Goal: Information Seeking & Learning: Find specific fact

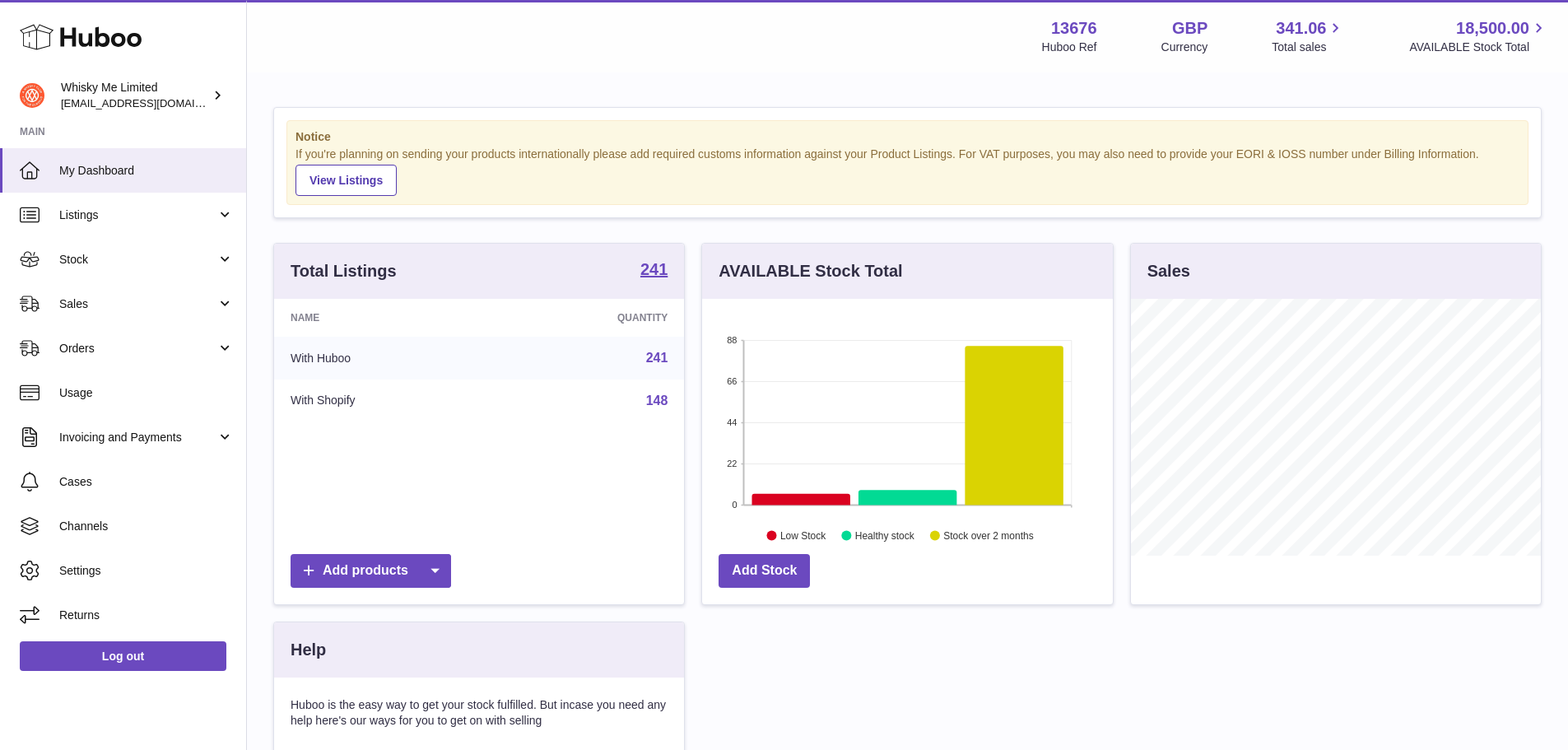
scroll to position [257, 411]
click at [163, 213] on span "Listings" at bounding box center [137, 215] width 157 height 16
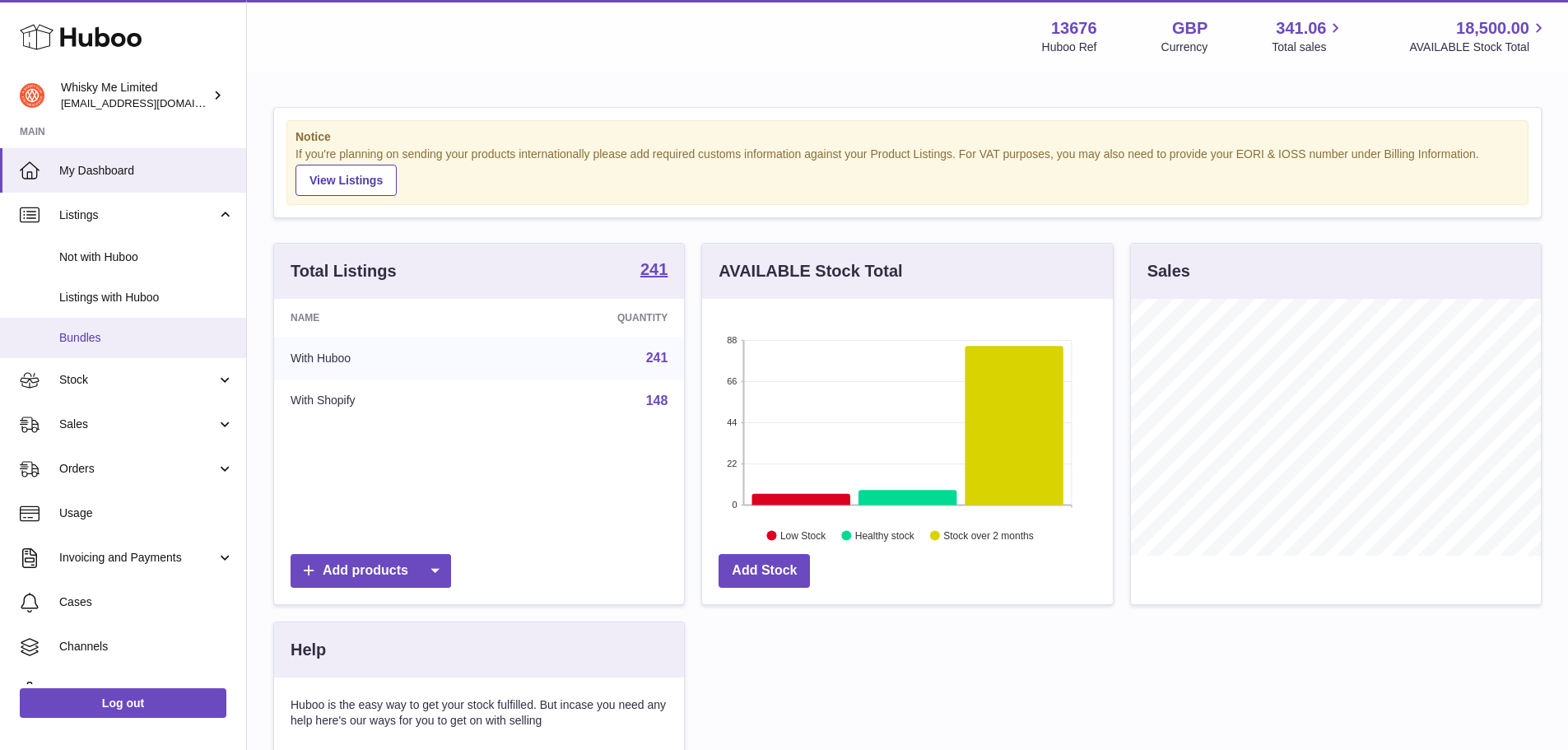
click at [148, 338] on span "Bundles" at bounding box center [145, 338] width 174 height 16
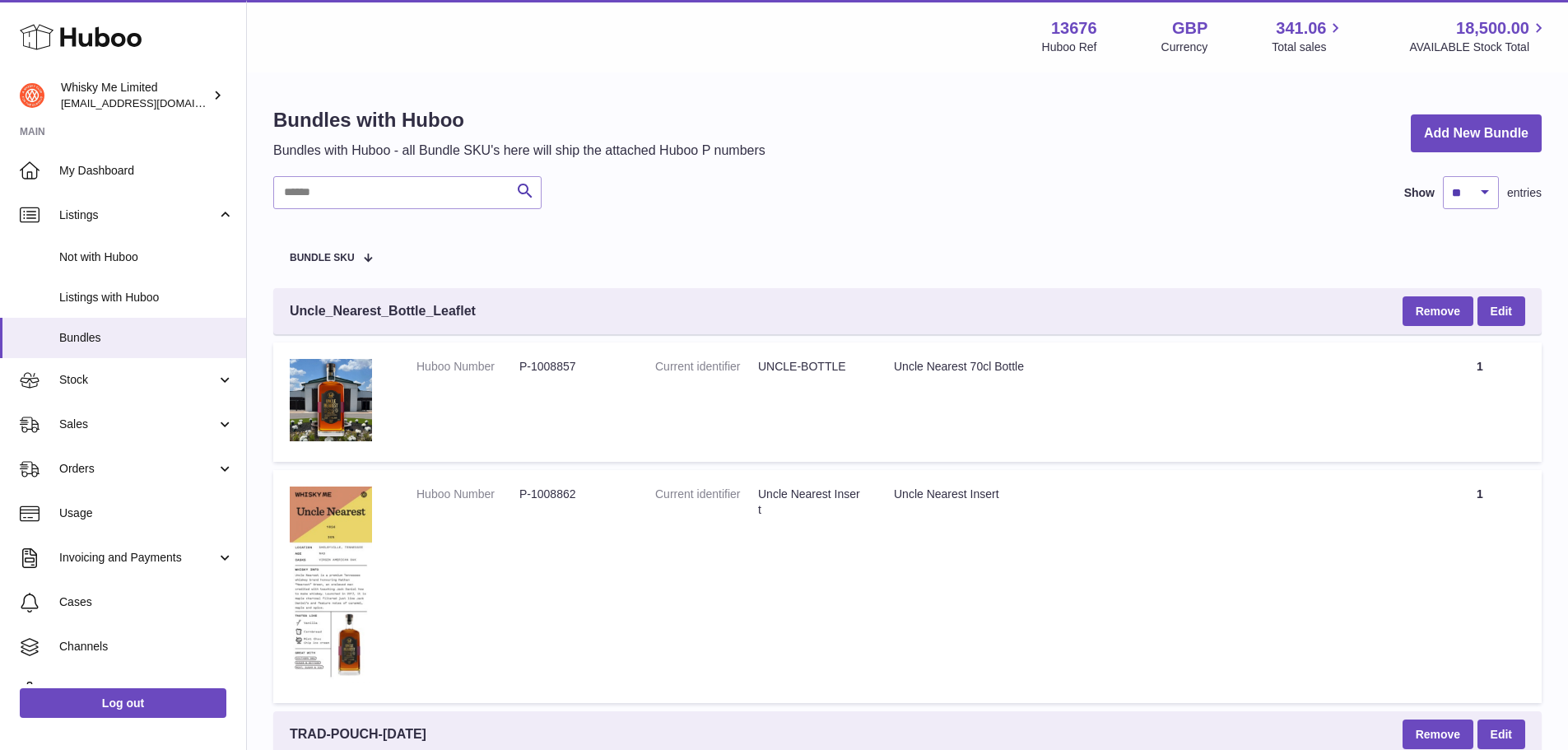
drag, startPoint x: 363, startPoint y: 176, endPoint x: 375, endPoint y: 196, distance: 23.3
click at [365, 179] on input "text" at bounding box center [407, 192] width 269 height 33
type input "****"
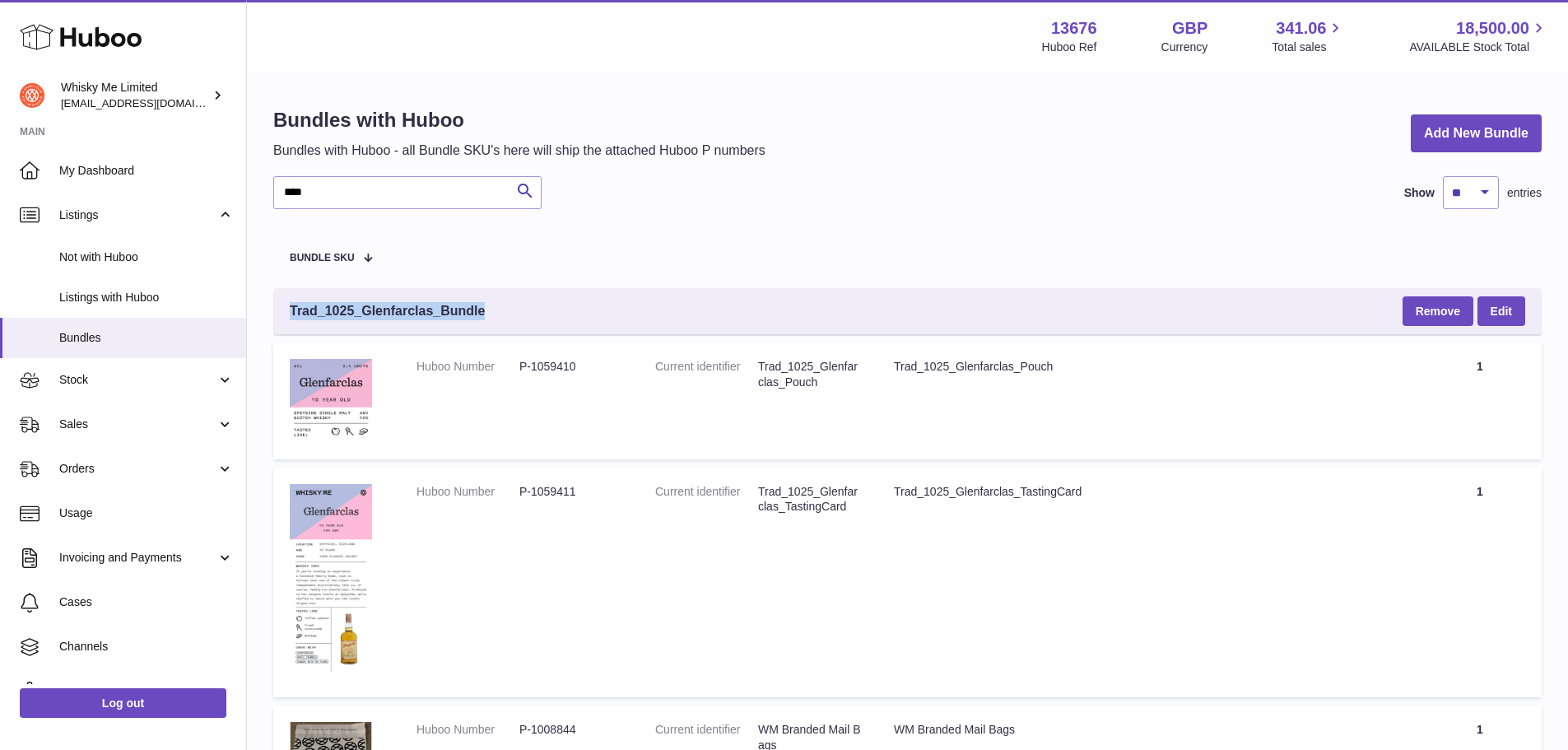
drag, startPoint x: 497, startPoint y: 314, endPoint x: 290, endPoint y: 309, distance: 207.1
click at [290, 309] on div "Trad_1025_Glenfarclas_Bundle Remove Edit" at bounding box center [907, 312] width 1268 height 46
copy span "Trad_1025_Glenfarclas_Bundle"
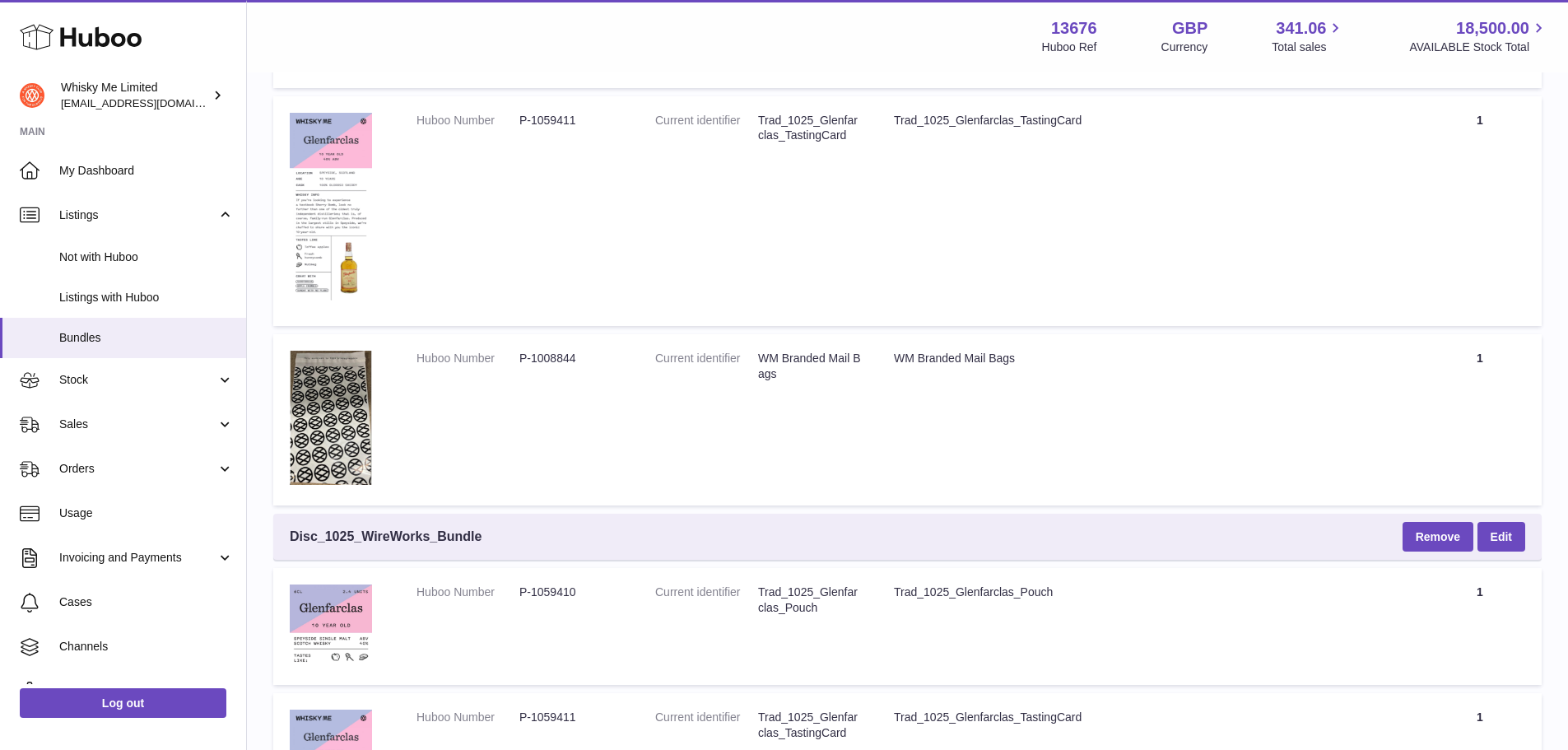
scroll to position [659, 0]
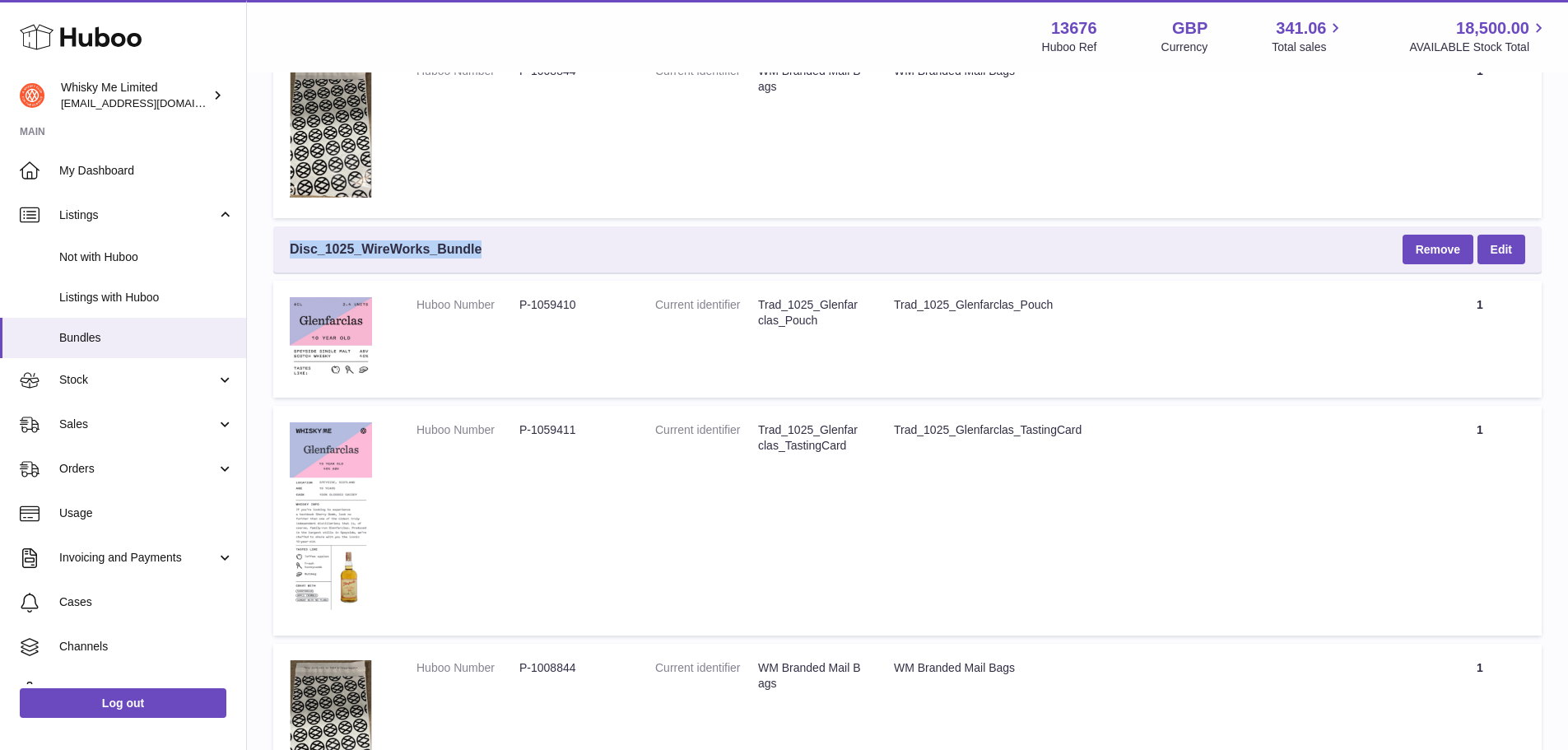
drag, startPoint x: 483, startPoint y: 253, endPoint x: 290, endPoint y: 248, distance: 193.1
click at [290, 248] on div "Disc_1025_WireWorks_Bundle Remove Edit" at bounding box center [907, 250] width 1268 height 46
copy span "Disc_1025_WireWorks_Bundle"
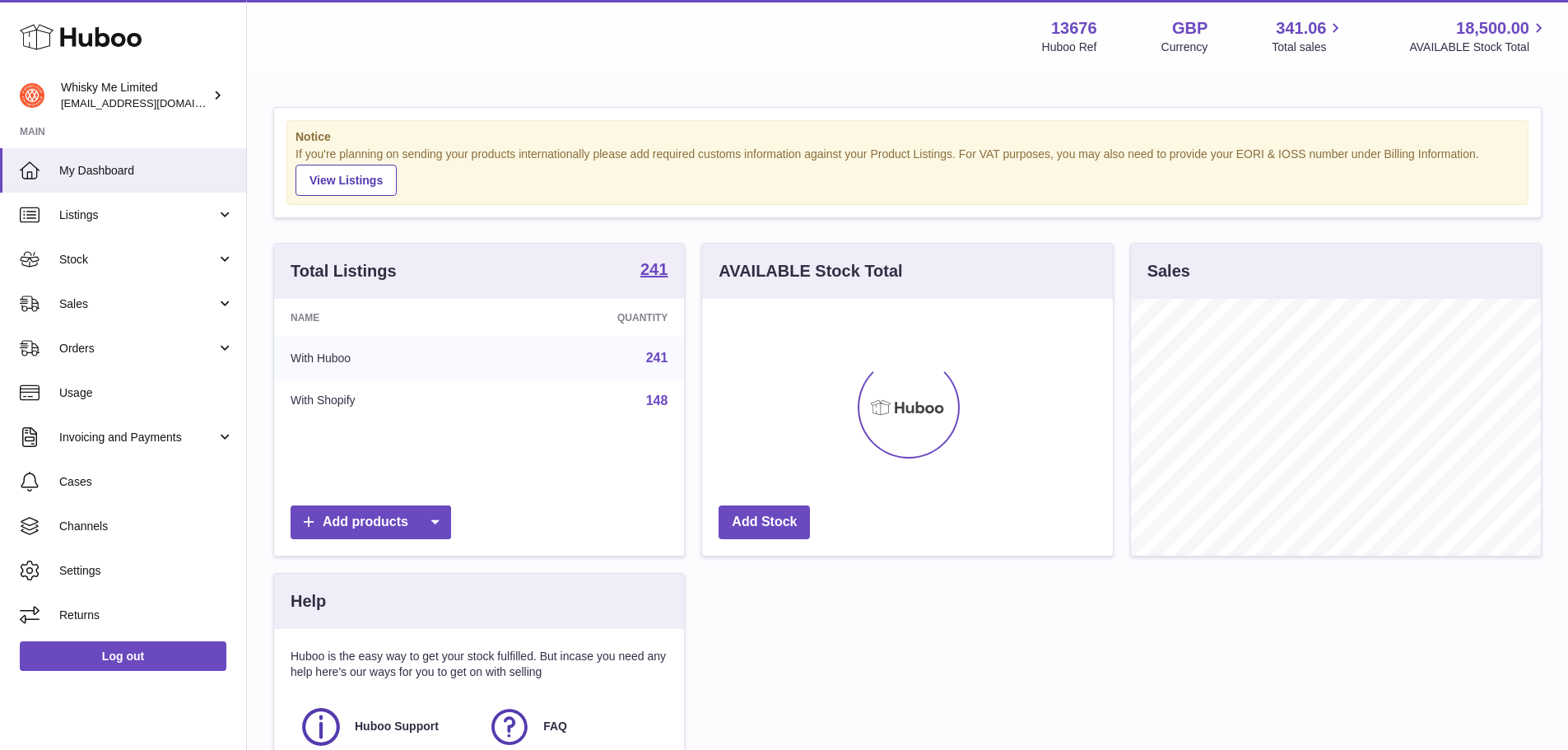
scroll to position [257, 411]
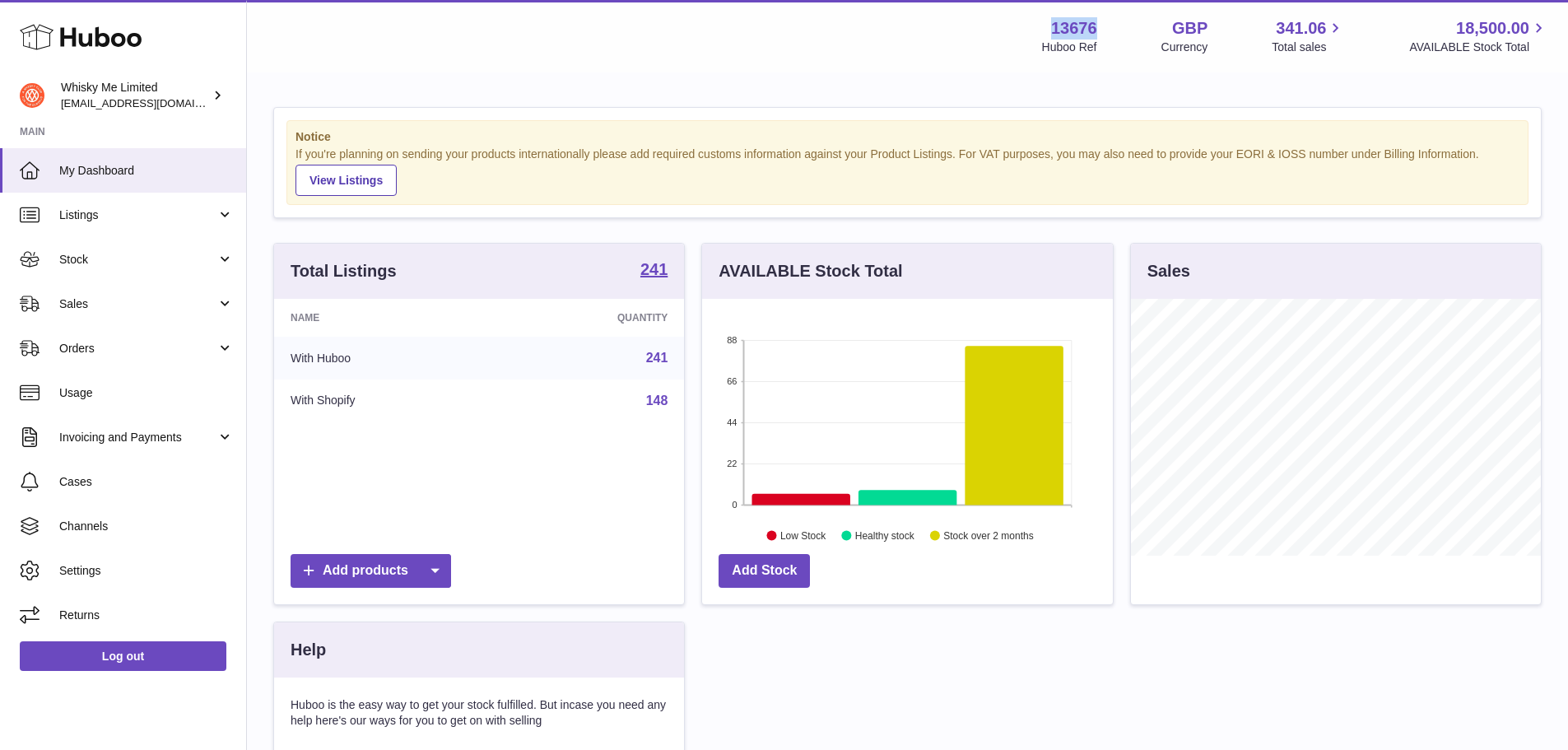
drag, startPoint x: 1045, startPoint y: 33, endPoint x: 1093, endPoint y: 27, distance: 48.4
click at [1093, 27] on div "13676 Huboo Ref" at bounding box center [1069, 36] width 55 height 38
copy strong "13676"
